Goal: Obtain resource: Obtain resource

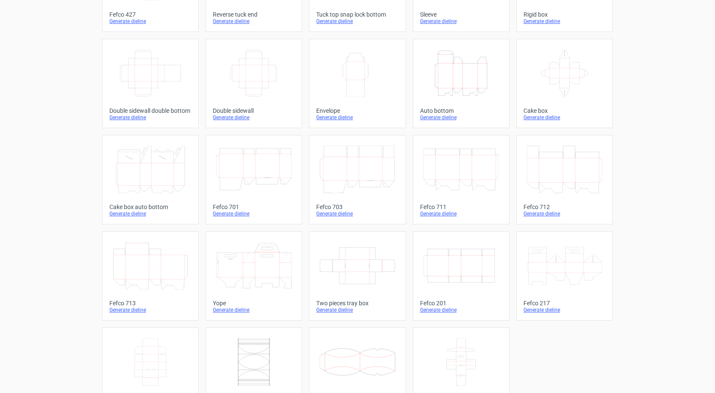
scroll to position [139, 0]
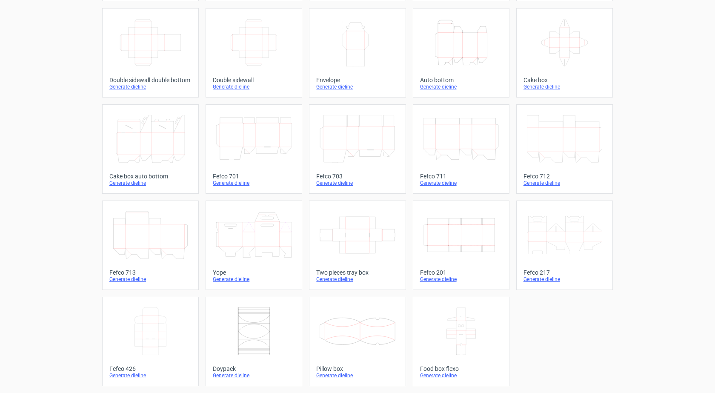
click at [350, 143] on icon at bounding box center [357, 139] width 75 height 48
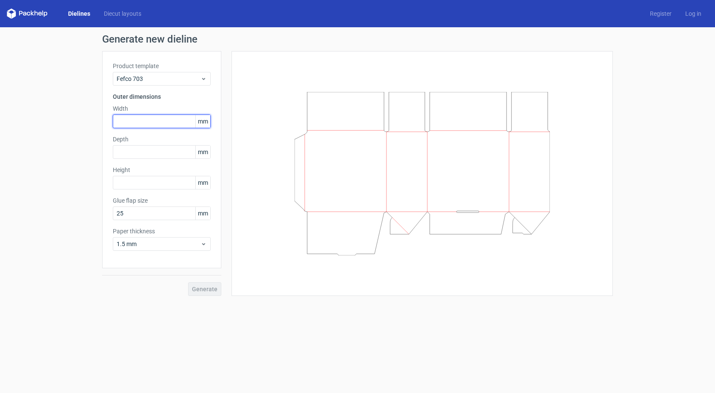
click at [144, 119] on input "text" at bounding box center [162, 122] width 98 height 14
type input "300"
click at [170, 156] on input "text" at bounding box center [162, 152] width 98 height 14
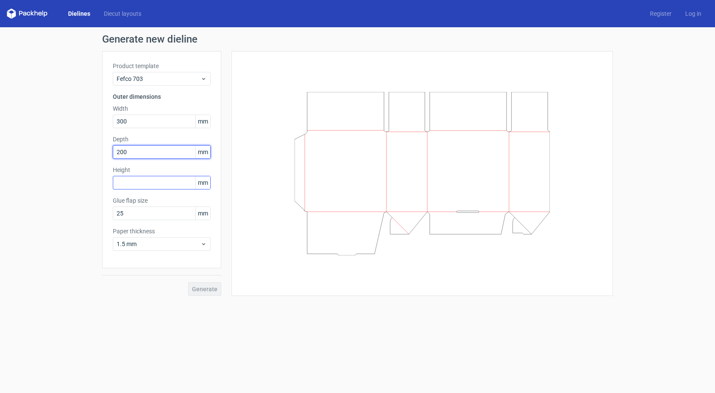
type input "200"
click at [167, 182] on input "text" at bounding box center [162, 183] width 98 height 14
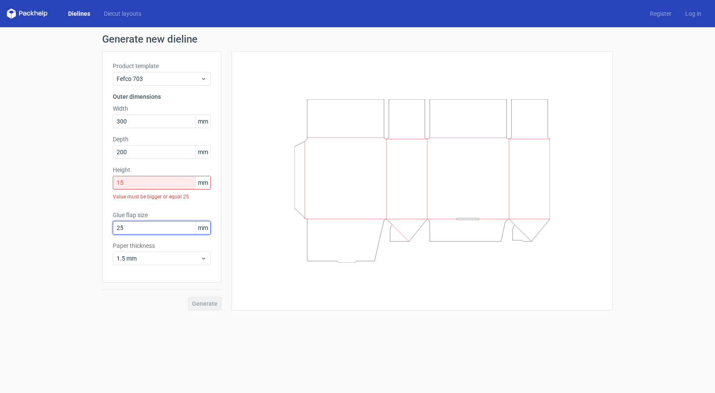
drag, startPoint x: 149, startPoint y: 213, endPoint x: 114, endPoint y: 210, distance: 35.9
click at [114, 210] on div "Product template Fefco 703 Outer dimensions Width 300 mm Depth 200 mm Height 15…" at bounding box center [161, 167] width 119 height 232
drag, startPoint x: 130, startPoint y: 179, endPoint x: 109, endPoint y: 179, distance: 20.9
click at [109, 179] on div "Product template Fefco 703 Outer dimensions Width 300 mm Depth 200 mm Height 15…" at bounding box center [161, 167] width 119 height 232
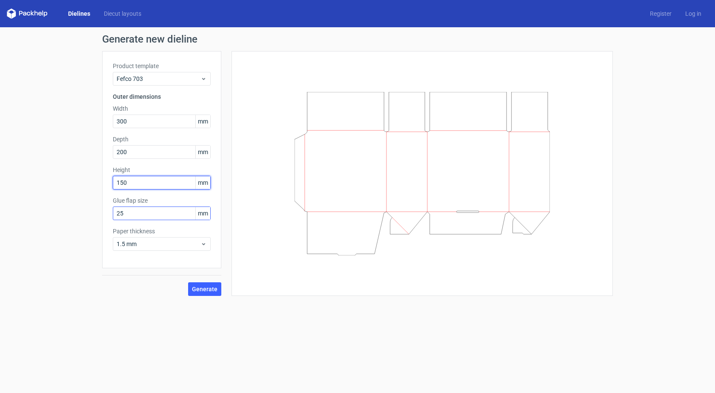
type input "150"
drag, startPoint x: 134, startPoint y: 215, endPoint x: 84, endPoint y: 210, distance: 49.7
click at [84, 210] on div "Generate new dieline Product template Fefco 703 Outer dimensions Width 300 mm D…" at bounding box center [357, 165] width 715 height 276
click at [207, 291] on span "Generate" at bounding box center [205, 289] width 26 height 6
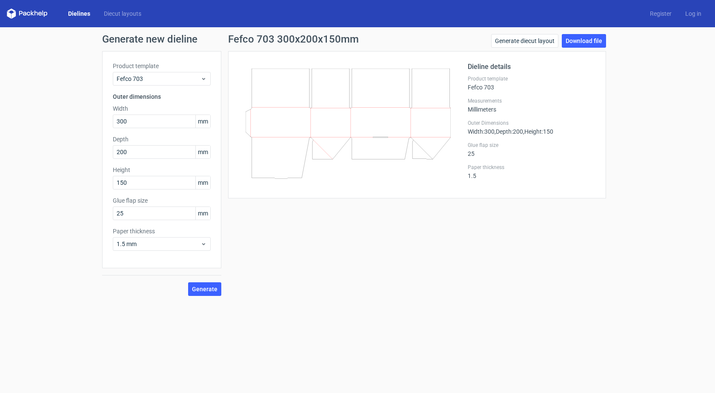
click at [85, 13] on link "Dielines" at bounding box center [79, 13] width 36 height 9
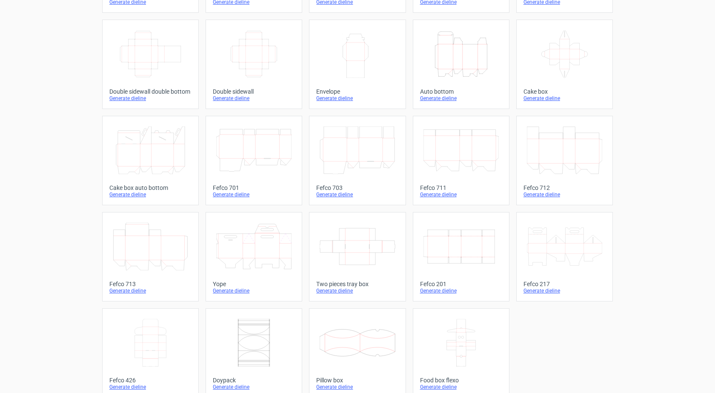
scroll to position [139, 0]
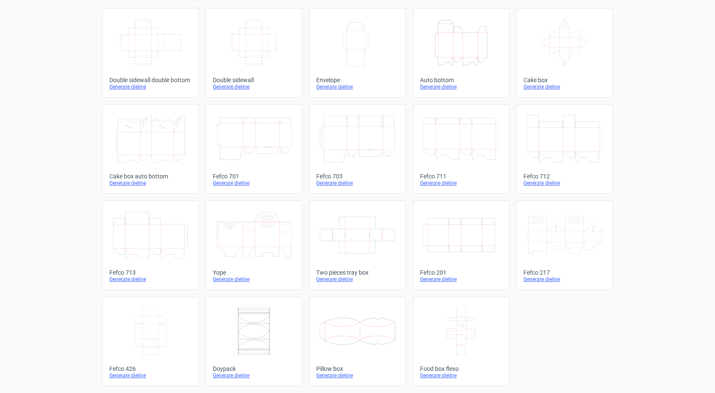
click at [445, 333] on icon at bounding box center [461, 331] width 75 height 48
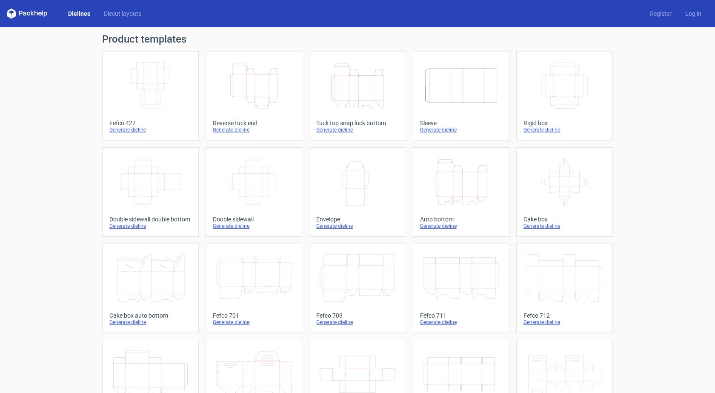
click at [420, 298] on div at bounding box center [461, 278] width 82 height 55
click at [325, 279] on icon at bounding box center [357, 278] width 75 height 48
click at [225, 279] on icon at bounding box center [253, 278] width 75 height 48
click at [145, 274] on icon at bounding box center [150, 278] width 75 height 48
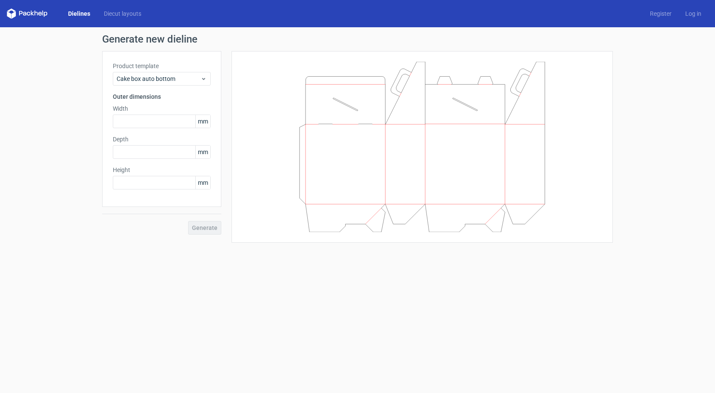
click at [192, 224] on div "Generate" at bounding box center [161, 221] width 119 height 28
click at [141, 122] on input "text" at bounding box center [162, 122] width 98 height 14
type input "200"
click at [131, 147] on input "text" at bounding box center [162, 152] width 98 height 14
type input "200"
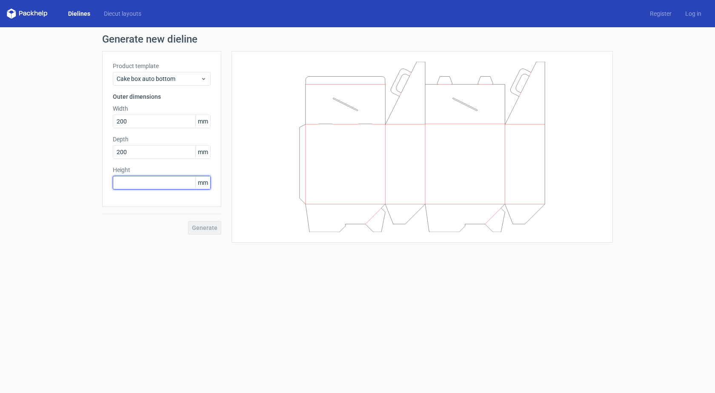
click at [127, 178] on input "text" at bounding box center [162, 183] width 98 height 14
type input "200"
click at [198, 229] on span "Generate" at bounding box center [205, 228] width 26 height 6
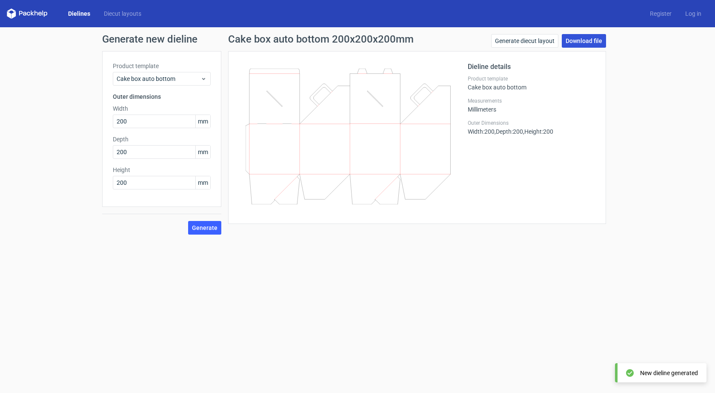
click at [596, 38] on link "Download file" at bounding box center [584, 41] width 44 height 14
